Goal: Information Seeking & Learning: Find specific fact

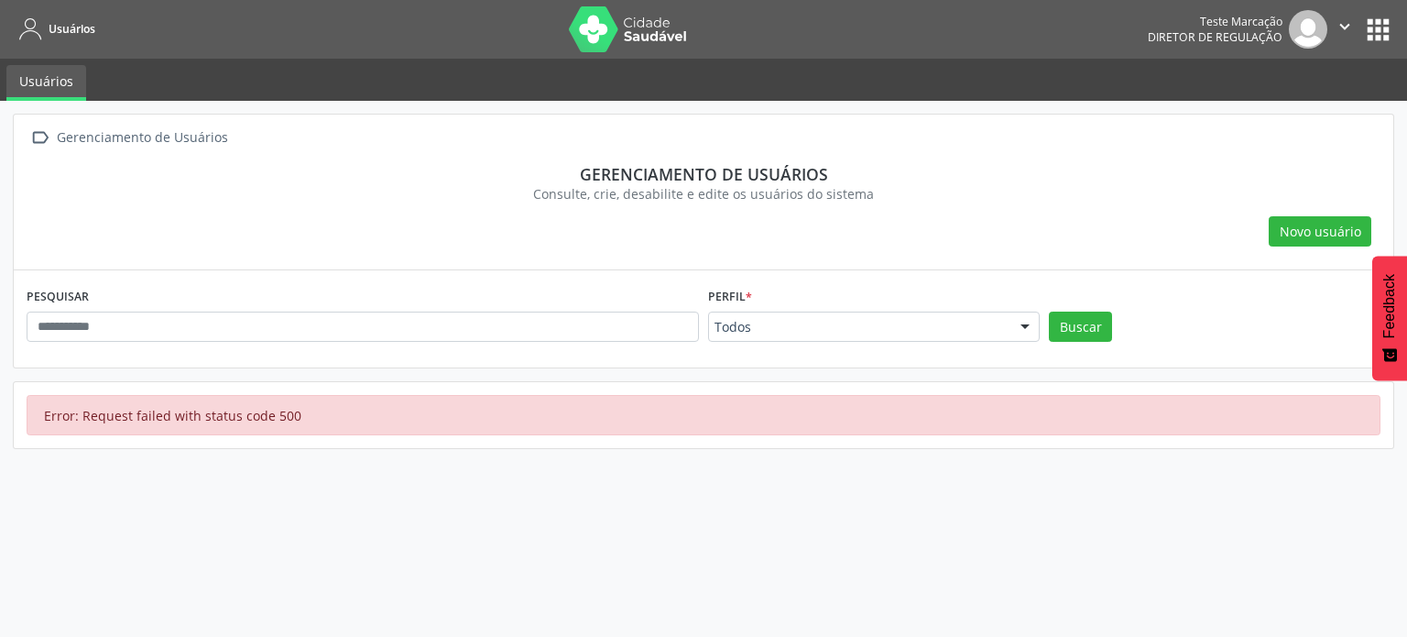
drag, startPoint x: 958, startPoint y: 259, endPoint x: 465, endPoint y: 315, distance: 495.2
click at [957, 259] on div " Gerenciamento de Usuários Gerenciamento de usuários Consulte, crie, desabilit…" at bounding box center [704, 193] width 1380 height 156
click at [464, 318] on input "text" at bounding box center [363, 327] width 673 height 31
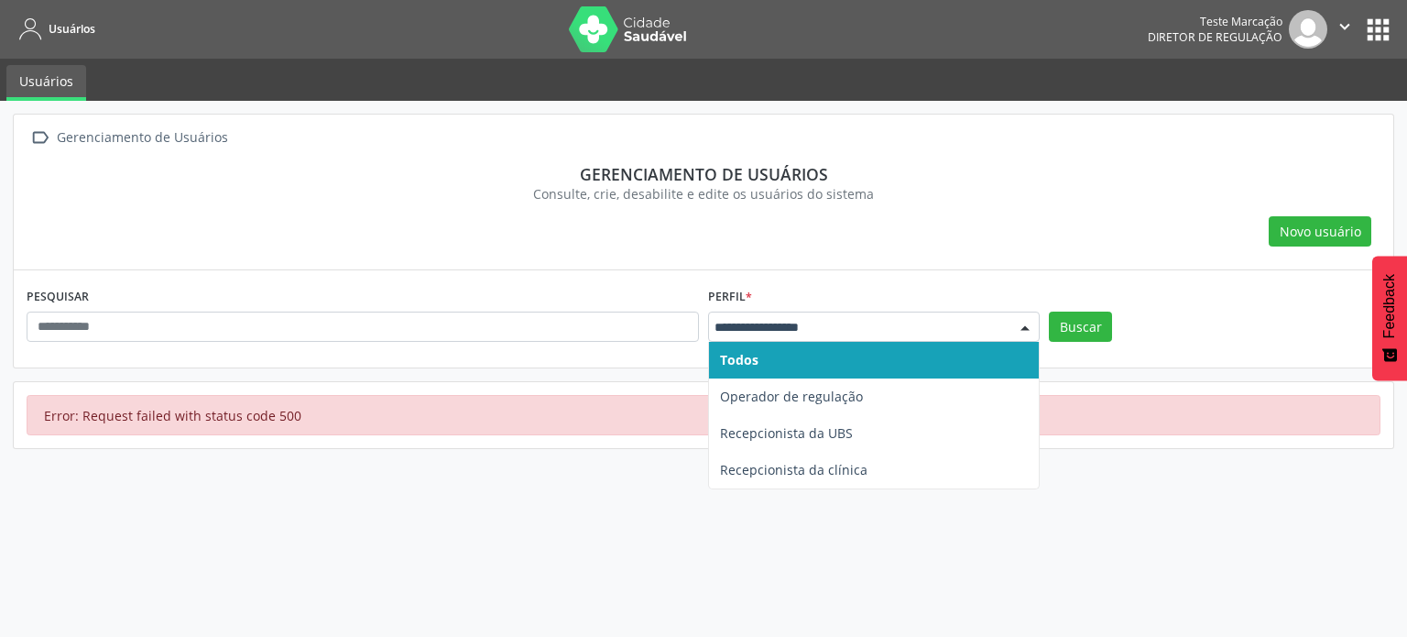
click at [1362, 38] on button "" at bounding box center [1345, 29] width 35 height 38
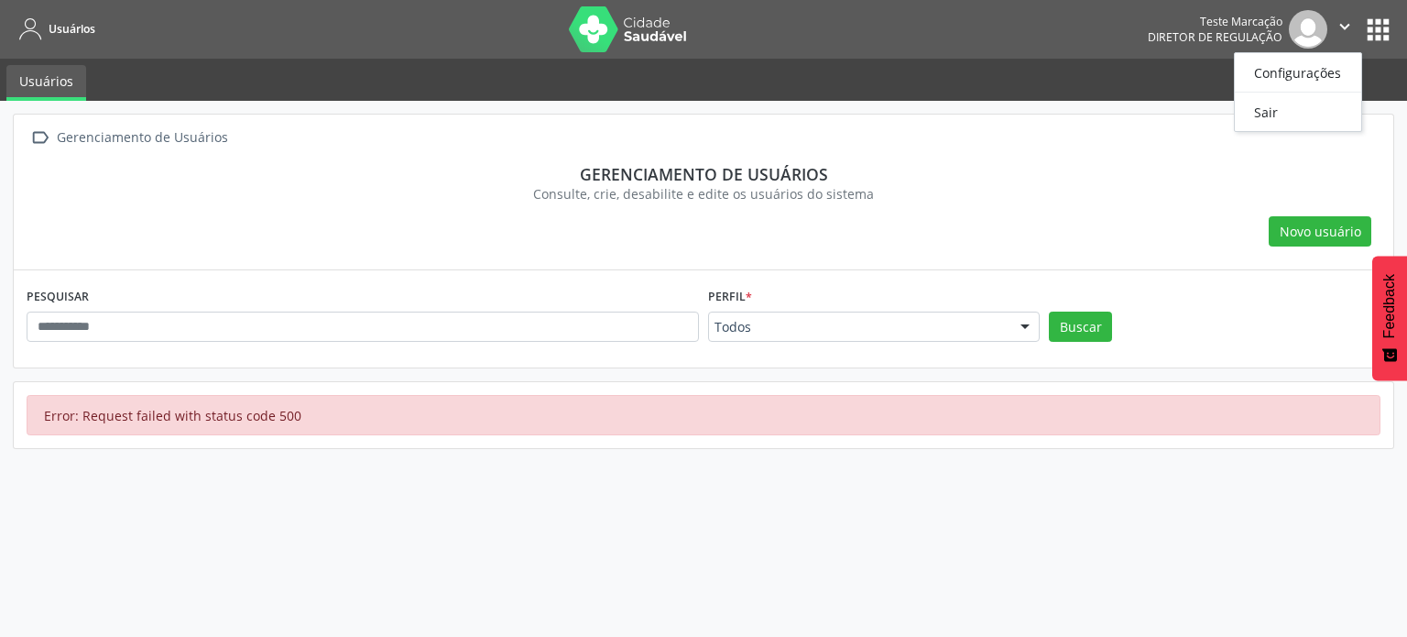
click at [1385, 26] on button "apps" at bounding box center [1379, 30] width 32 height 32
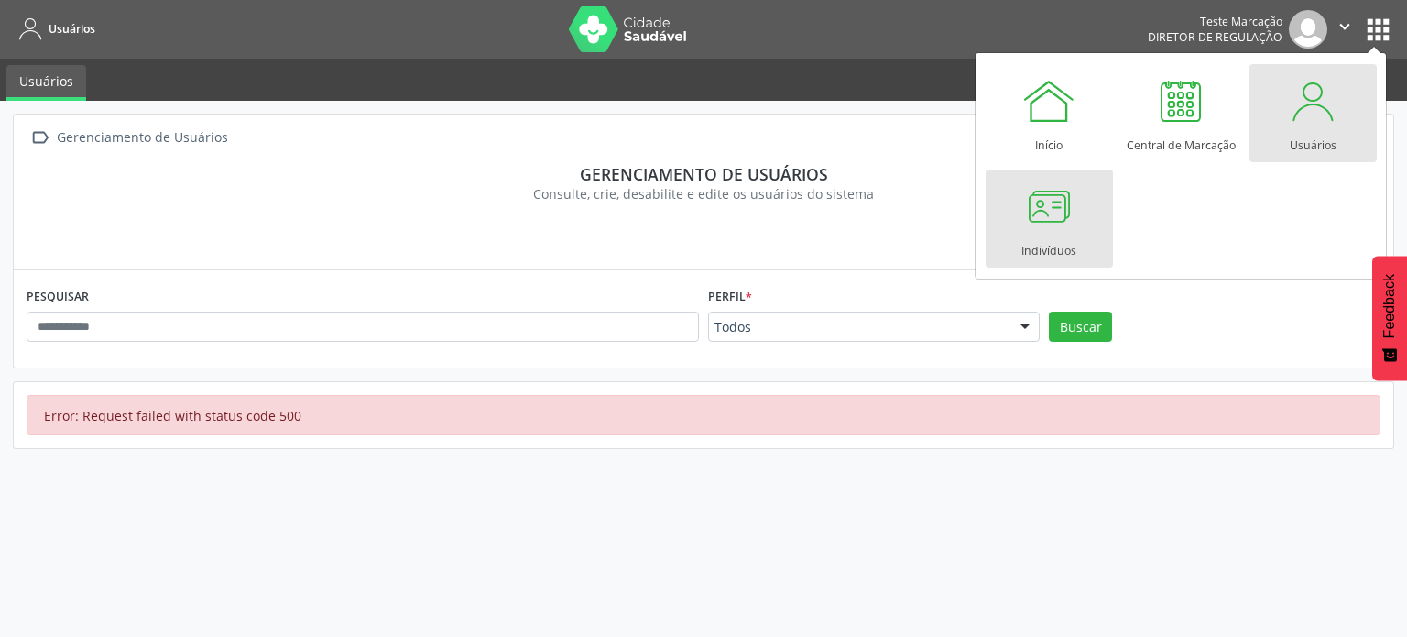
click at [1069, 201] on div at bounding box center [1049, 206] width 55 height 55
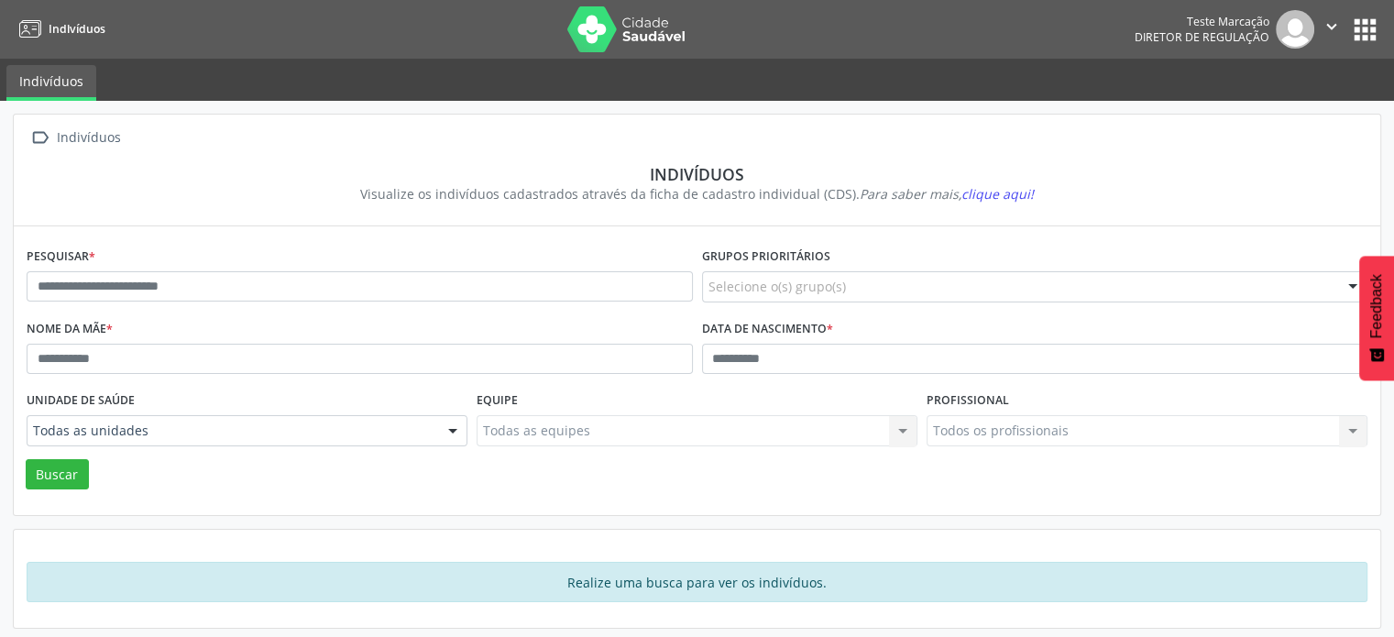
scroll to position [2, 0]
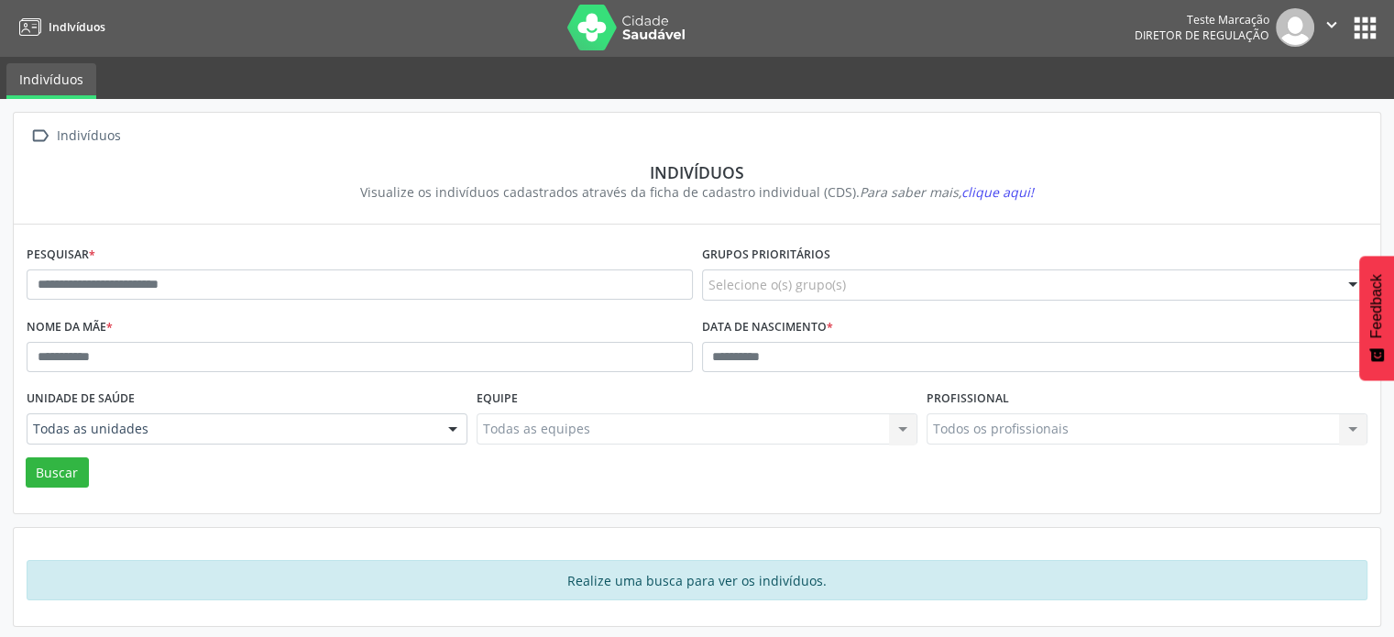
click at [755, 580] on div "Realize uma busca para ver os indivíduos." at bounding box center [697, 580] width 1341 height 40
click at [61, 487] on div "Pesquisar * Grupos prioritários Selecione o(s) grupo(s) Acamado Criança Câncer …" at bounding box center [697, 370] width 1341 height 259
click at [61, 469] on button "Buscar" at bounding box center [57, 472] width 63 height 31
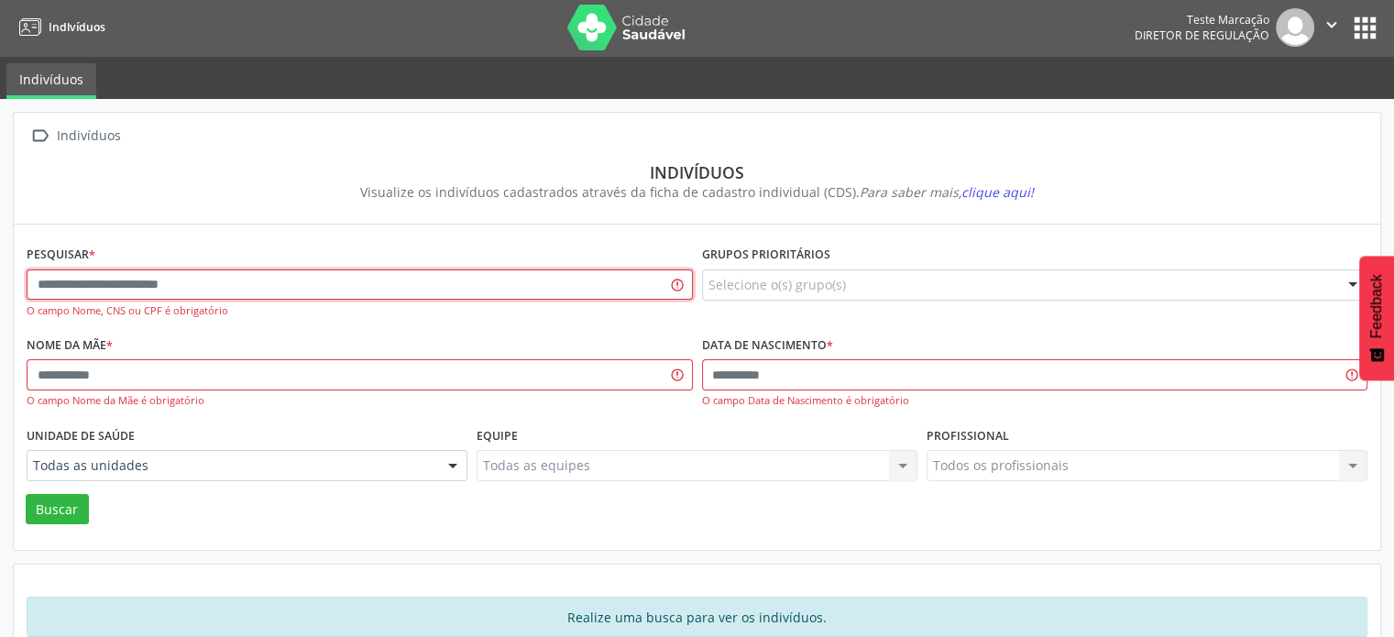
click at [211, 278] on input "text" at bounding box center [360, 284] width 666 height 31
paste input "**********"
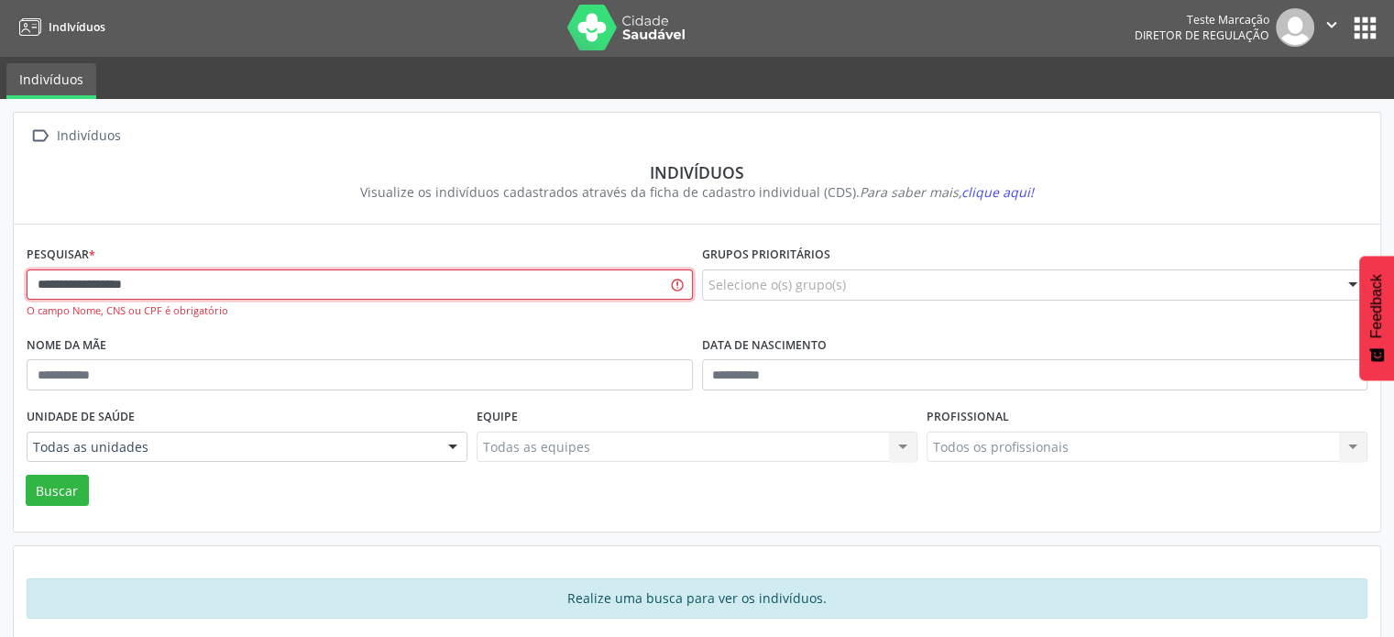
type input "**********"
click at [433, 215] on div " Indivíduos Indivíduos Visualize os indivíduos cadastrados através da ficha de…" at bounding box center [697, 169] width 1366 height 112
click at [81, 488] on button "Buscar" at bounding box center [57, 490] width 63 height 31
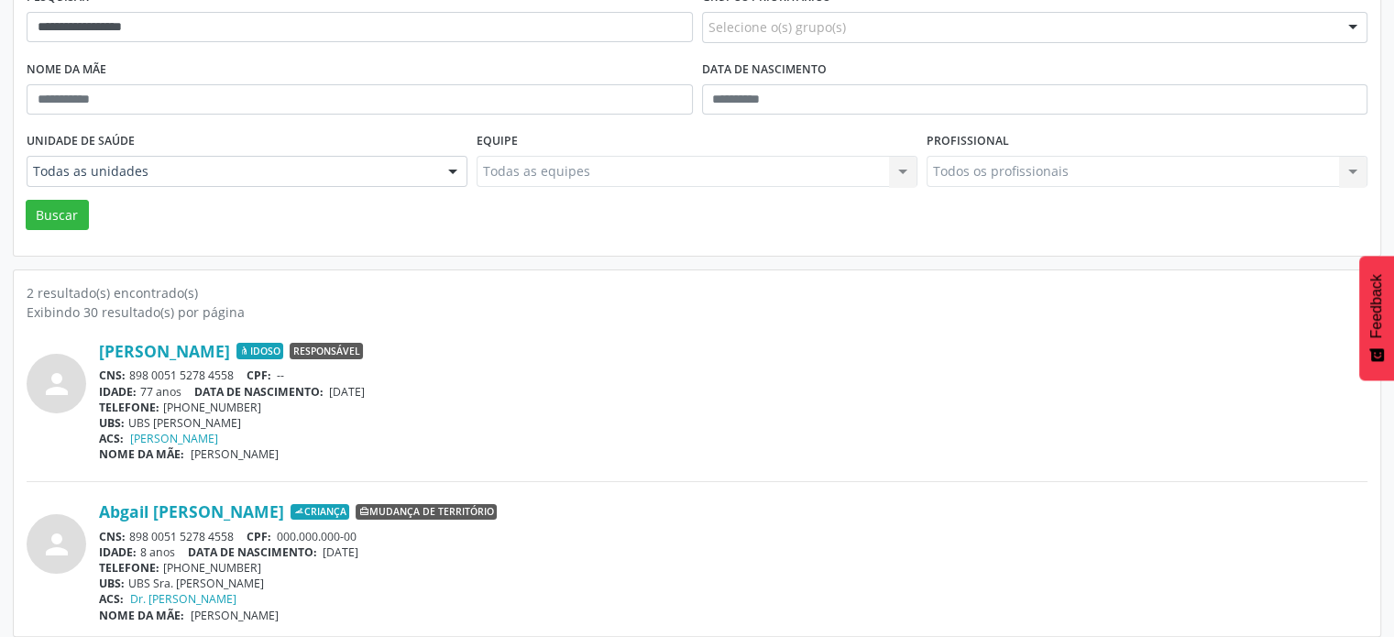
scroll to position [269, 0]
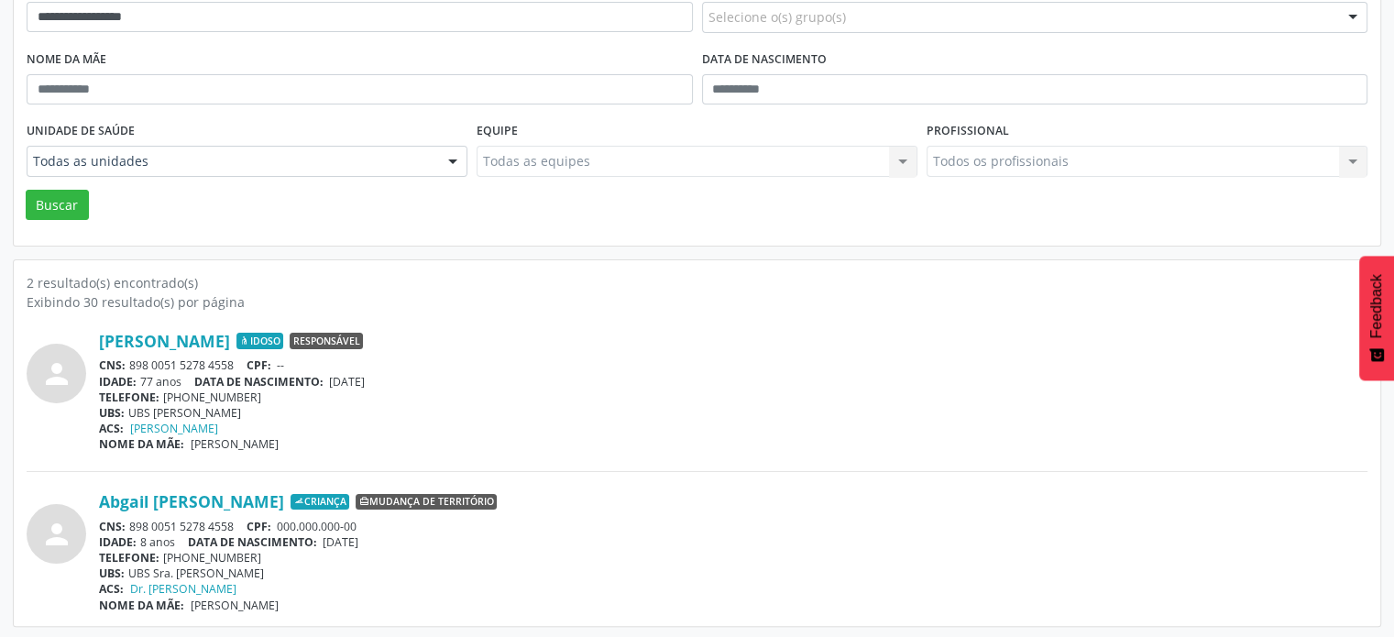
click at [378, 559] on div "TELEFONE: [PHONE_NUMBER]" at bounding box center [733, 558] width 1268 height 16
click at [304, 427] on div "ACS: [PERSON_NAME]" at bounding box center [733, 429] width 1268 height 16
click at [180, 539] on div "IDADE: 8 anos DATA DE NASCIMENTO: [DEMOGRAPHIC_DATA]" at bounding box center [733, 542] width 1268 height 16
drag, startPoint x: 741, startPoint y: 435, endPoint x: 674, endPoint y: 338, distance: 117.9
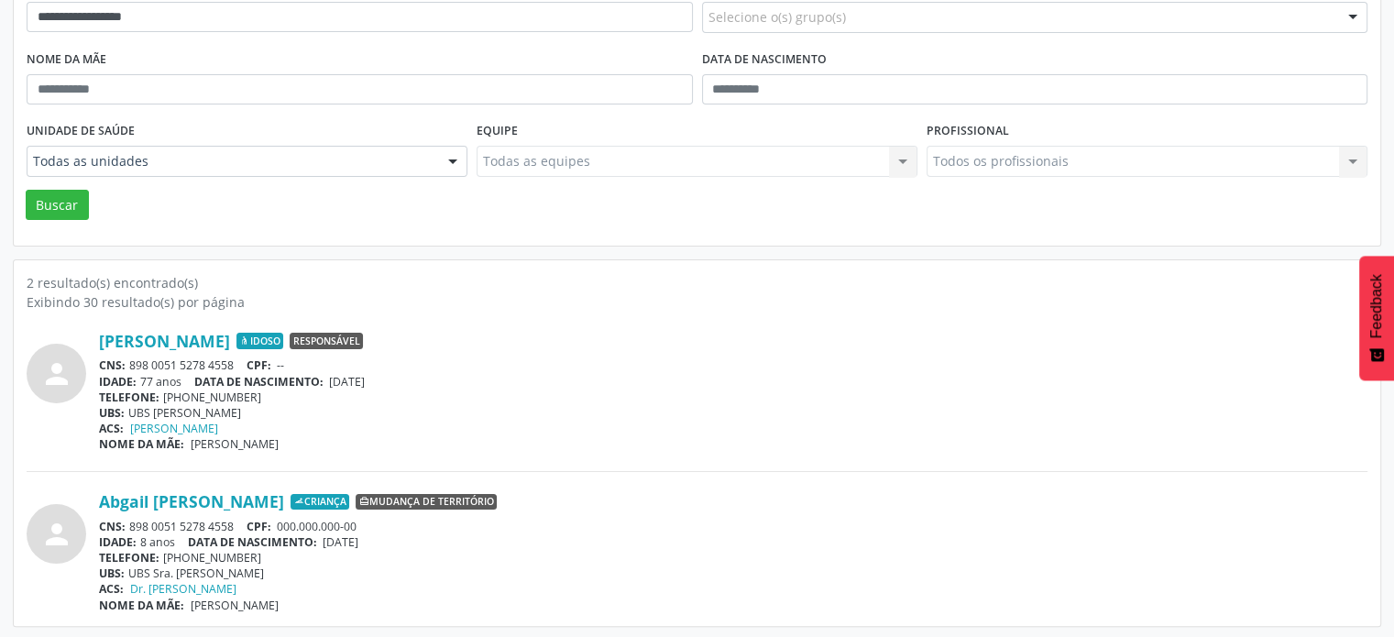
click at [741, 431] on div "[PERSON_NAME] Idoso Responsável CNS: 898 0051 5278 4558 CPF: -- IDADE: 77 anos …" at bounding box center [733, 391] width 1268 height 121
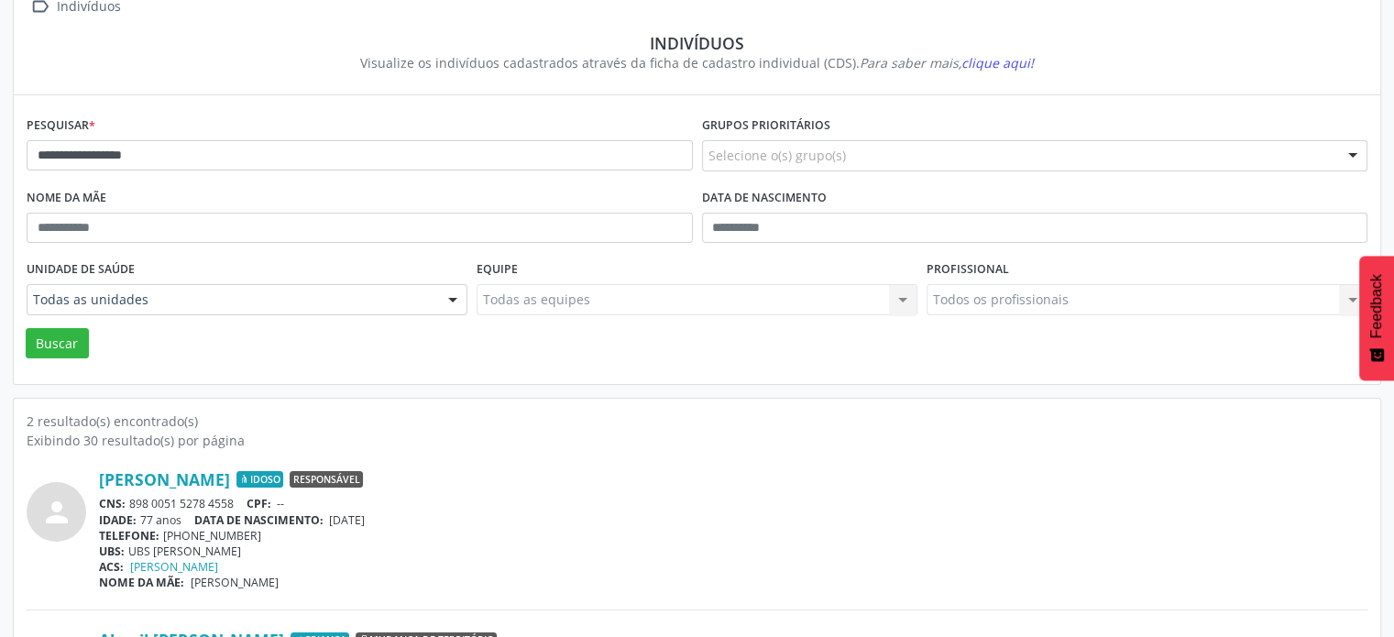
scroll to position [0, 0]
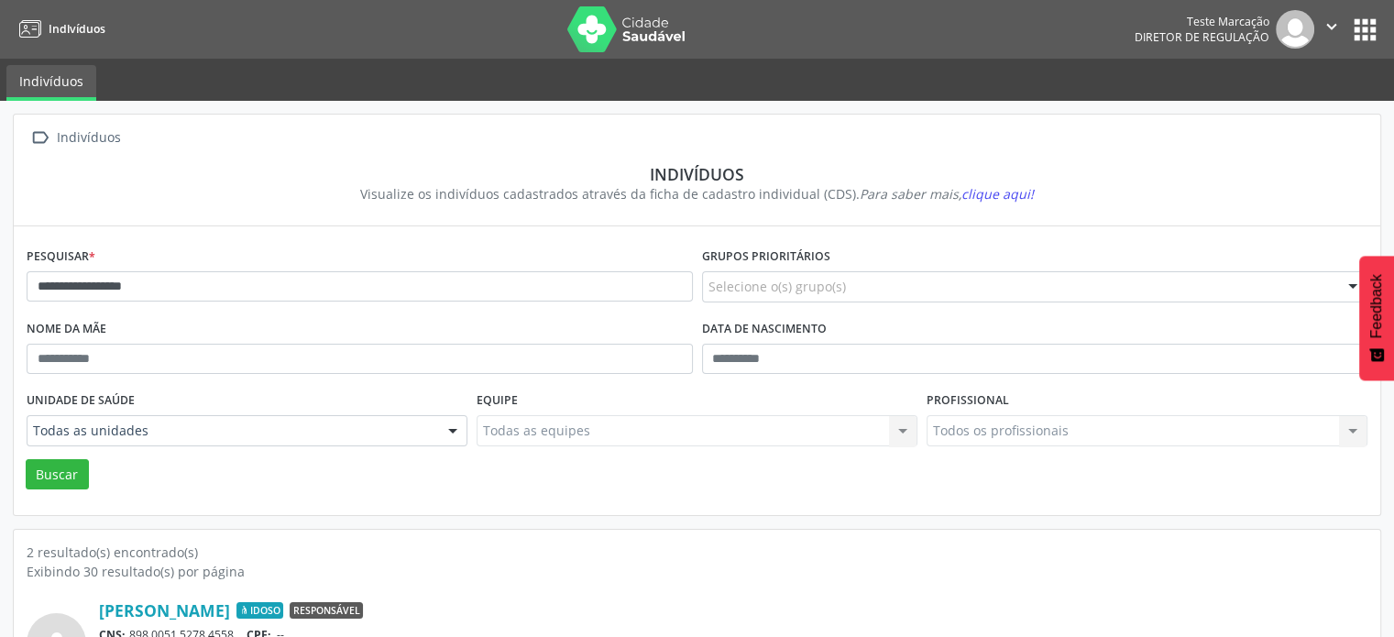
drag, startPoint x: 623, startPoint y: 148, endPoint x: 99, endPoint y: 152, distance: 524.1
click at [563, 155] on div " Indivíduos Indivíduos Visualize os indivíduos cadastrados através da ficha de…" at bounding box center [697, 171] width 1366 height 112
click at [641, 34] on img at bounding box center [626, 29] width 119 height 46
